Goal: Information Seeking & Learning: Learn about a topic

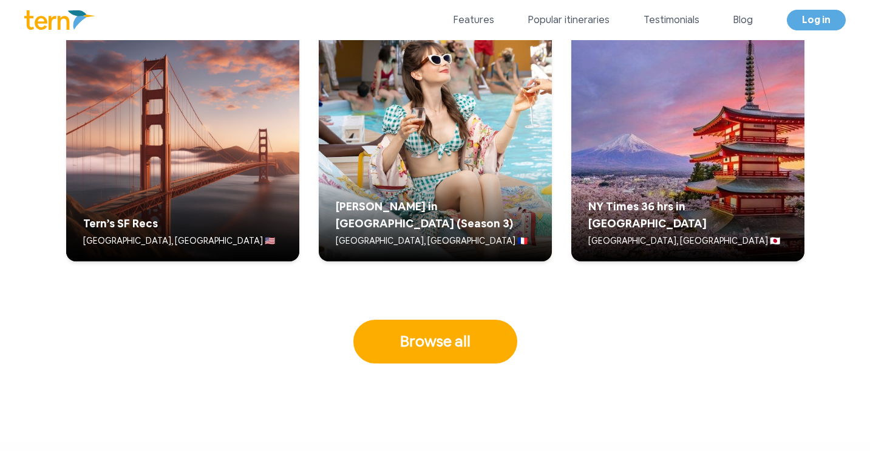
scroll to position [3180, 0]
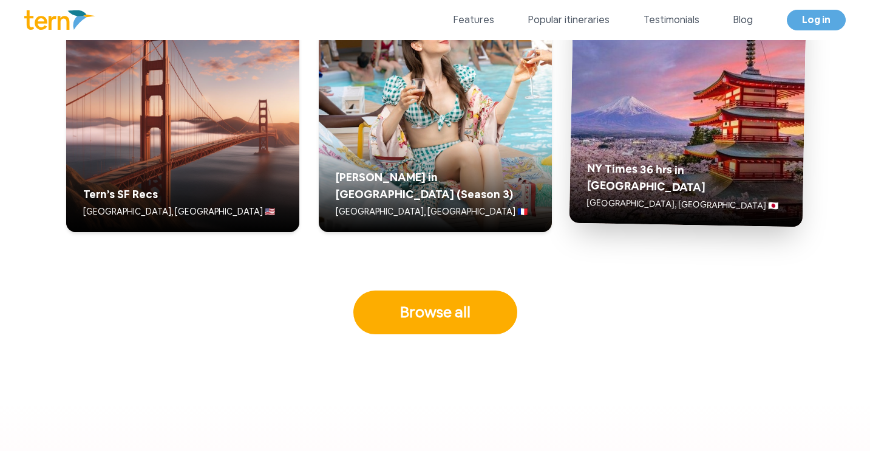
click at [786, 114] on img at bounding box center [687, 108] width 237 height 237
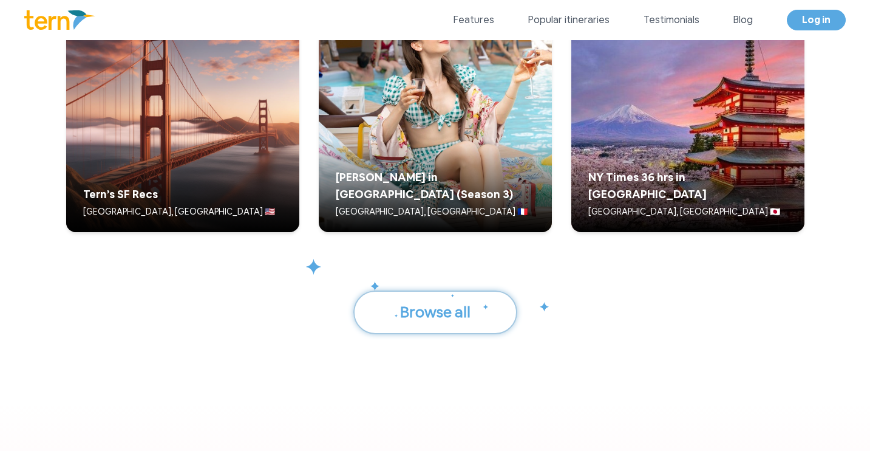
click at [403, 310] on button "Browse all" at bounding box center [435, 312] width 164 height 44
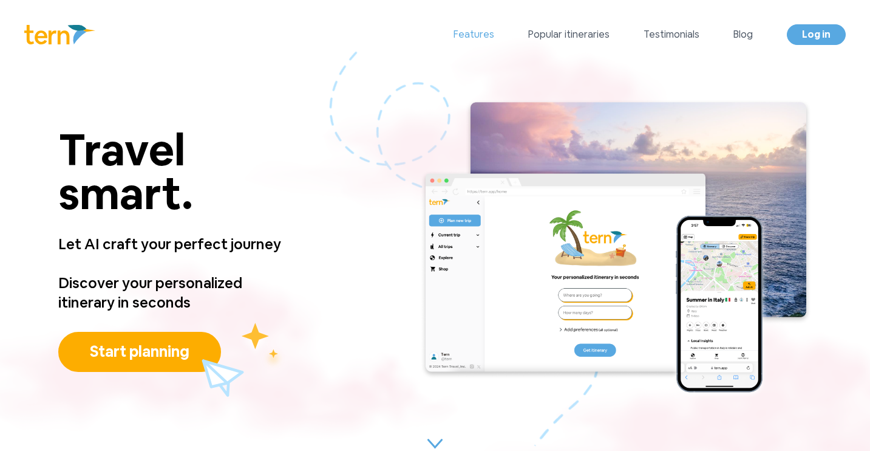
click at [488, 32] on link "Features" at bounding box center [474, 34] width 41 height 15
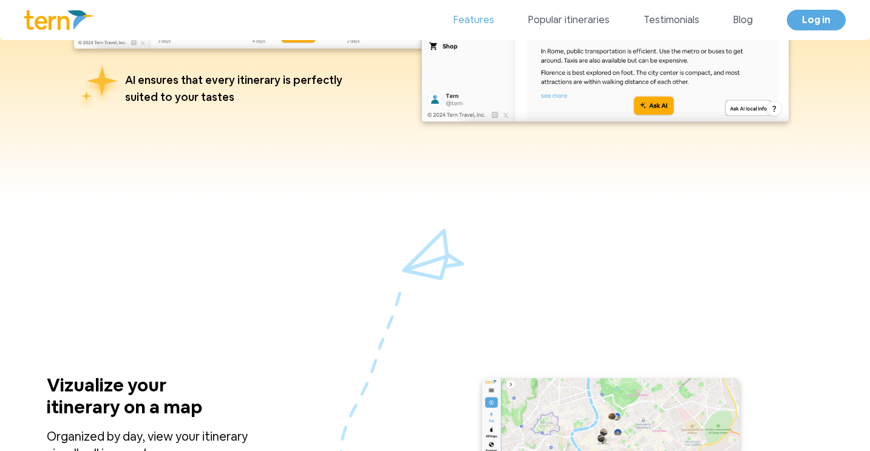
scroll to position [1012, 0]
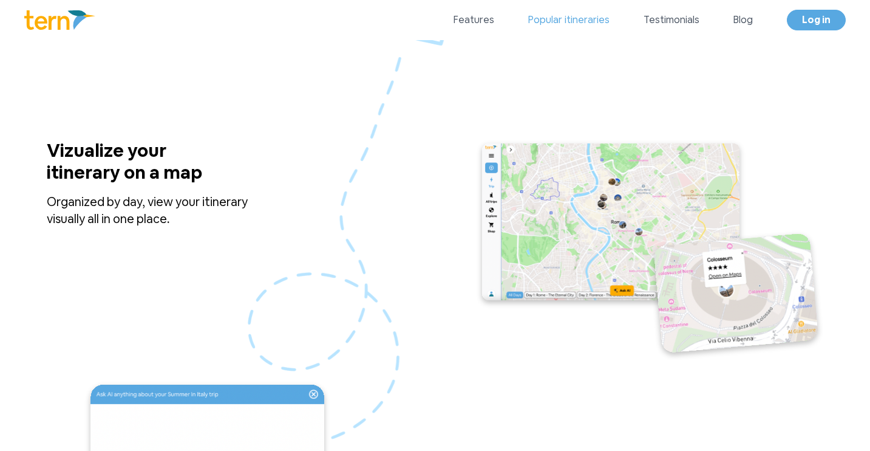
click at [548, 21] on link "Popular itineraries" at bounding box center [568, 20] width 81 height 15
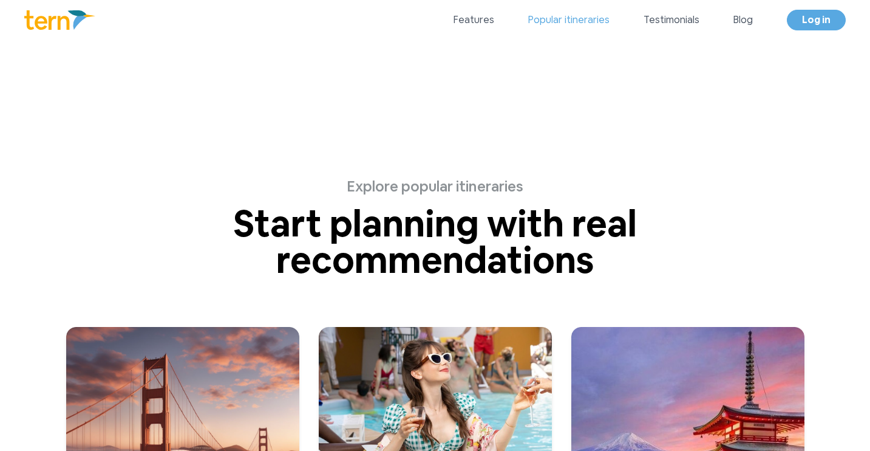
scroll to position [2962, 0]
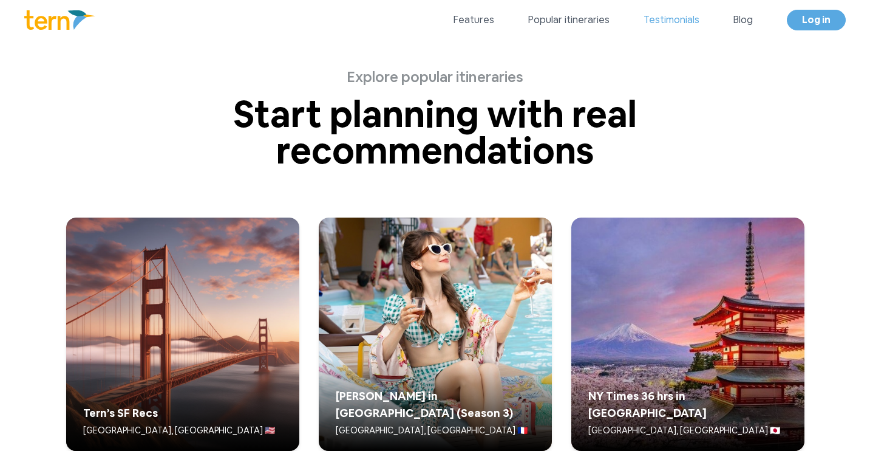
click at [672, 27] on link "Testimonials" at bounding box center [672, 20] width 56 height 15
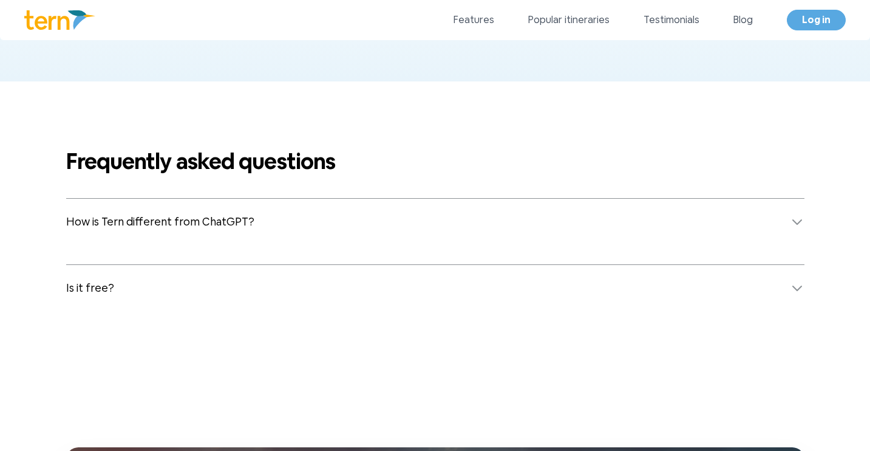
scroll to position [4707, 0]
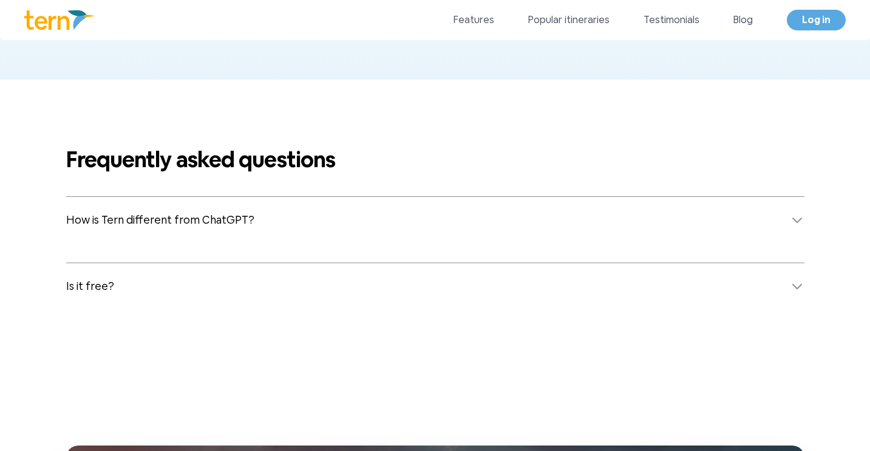
click at [403, 205] on button "How is Tern different from ChatGPT?" at bounding box center [435, 220] width 738 height 46
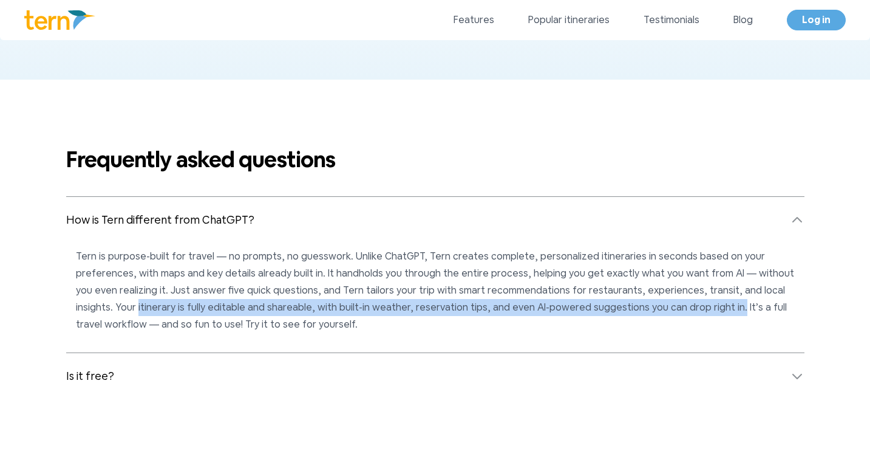
drag, startPoint x: 98, startPoint y: 308, endPoint x: 687, endPoint y: 310, distance: 588.9
click at [687, 310] on p "Tern is purpose-built for travel — no prompts, no guesswork. Unlike ChatGPT, Te…" at bounding box center [435, 290] width 719 height 85
copy p "itinerary is fully editable and shareable, with built-in weather, reservation t…"
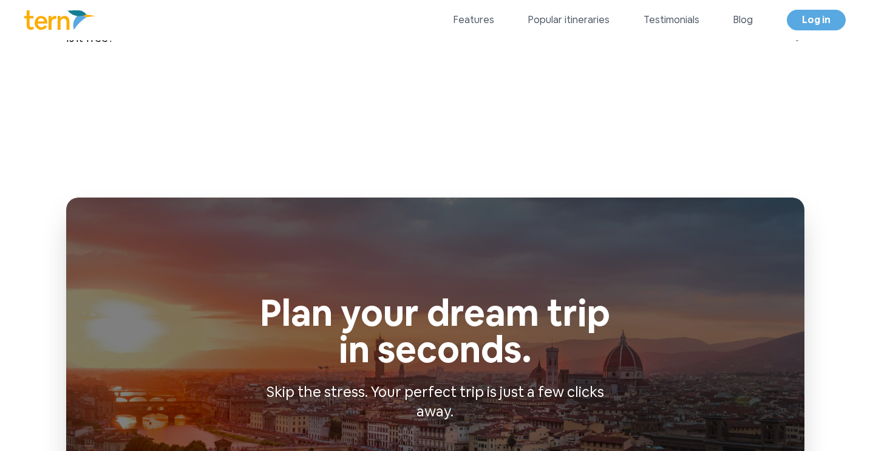
scroll to position [4894, 0]
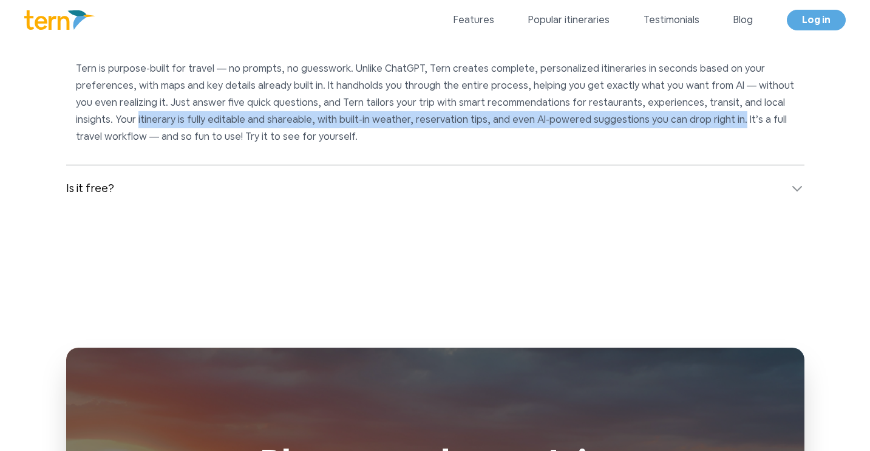
click at [699, 186] on button "Is it free?" at bounding box center [435, 188] width 738 height 46
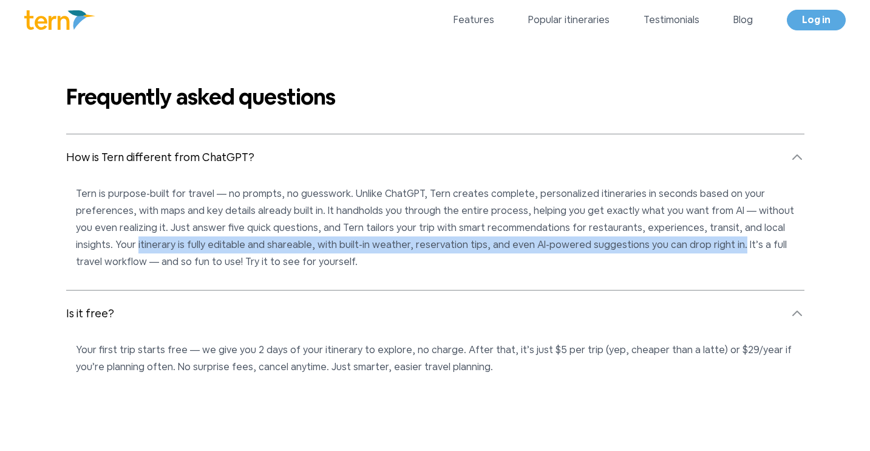
scroll to position [4770, 0]
